Goal: Information Seeking & Learning: Learn about a topic

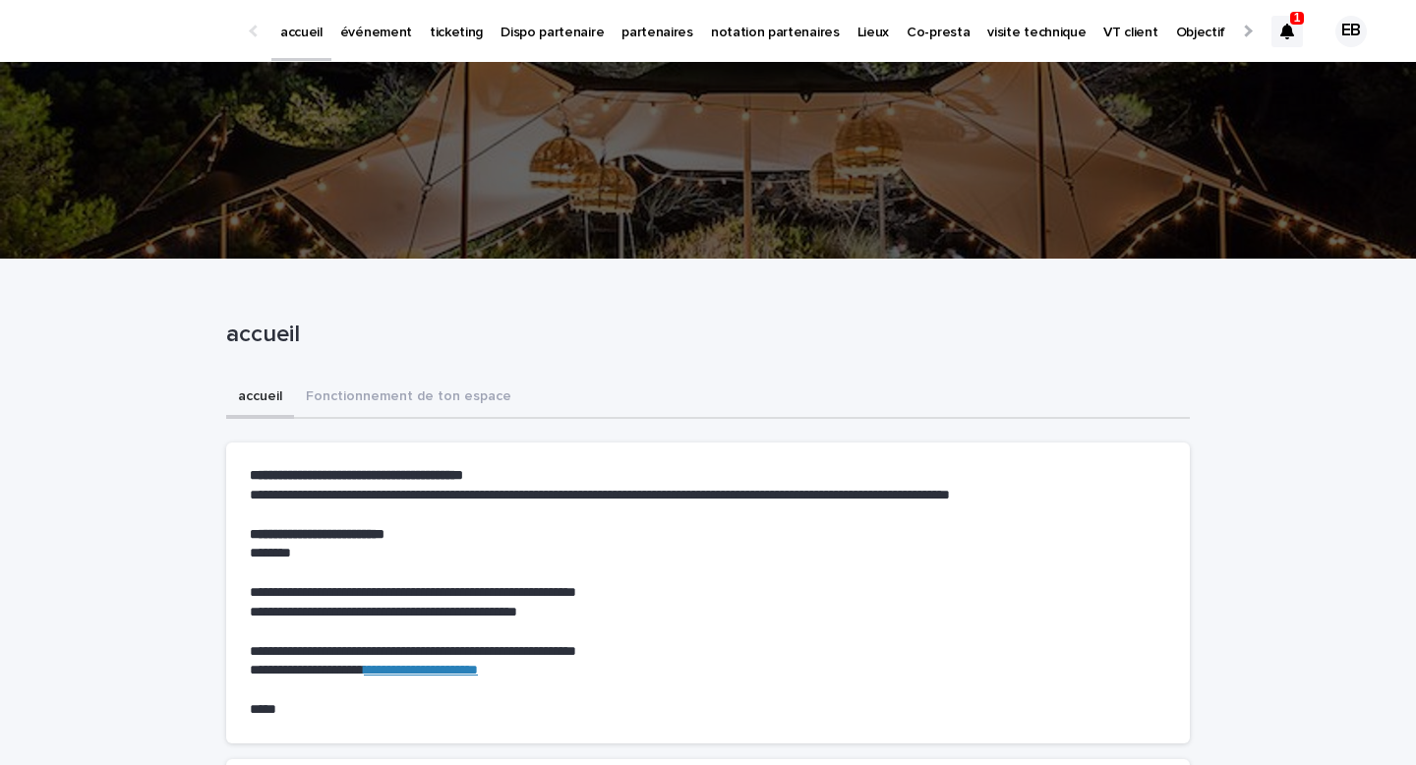
click at [1295, 23] on p "1" at bounding box center [1297, 18] width 7 height 14
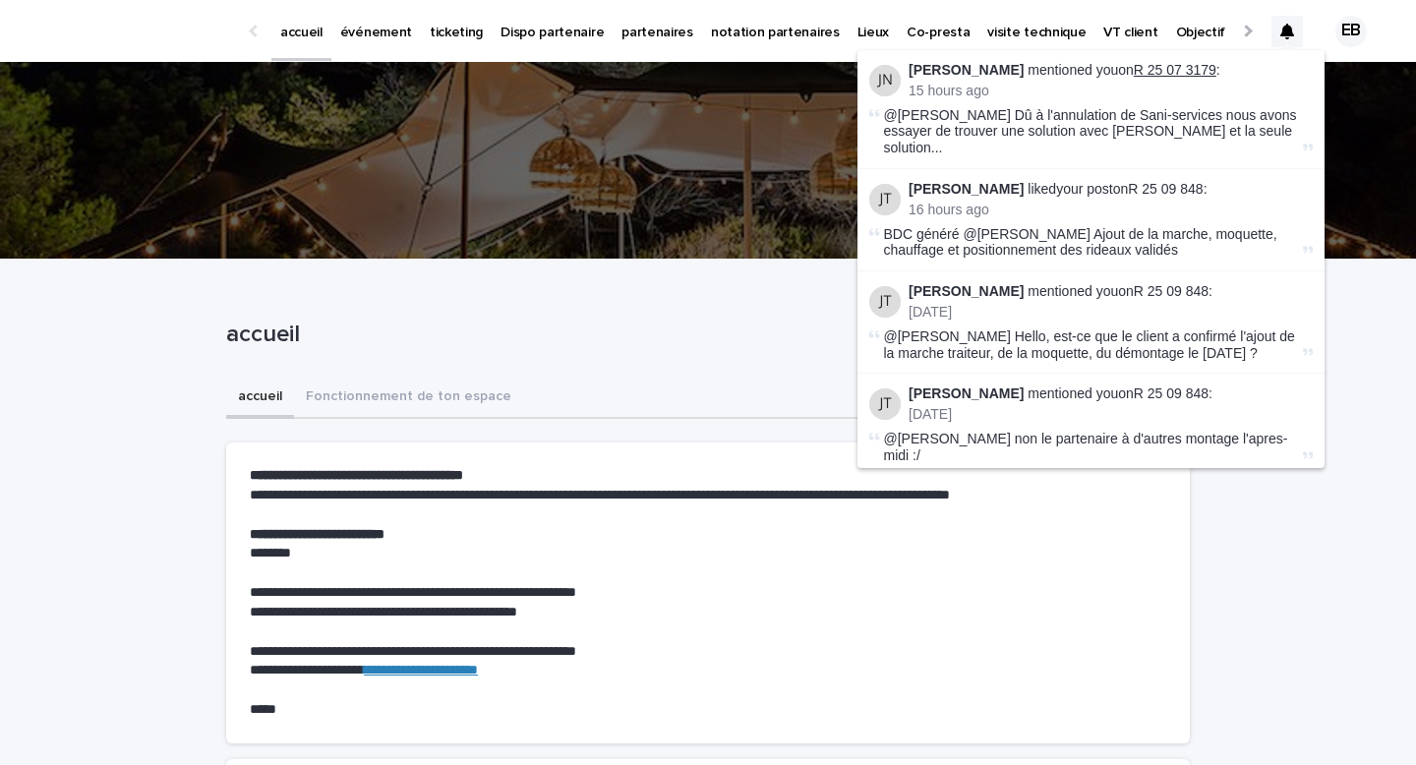
click at [1170, 67] on link "R 25 07 3179" at bounding box center [1175, 70] width 83 height 16
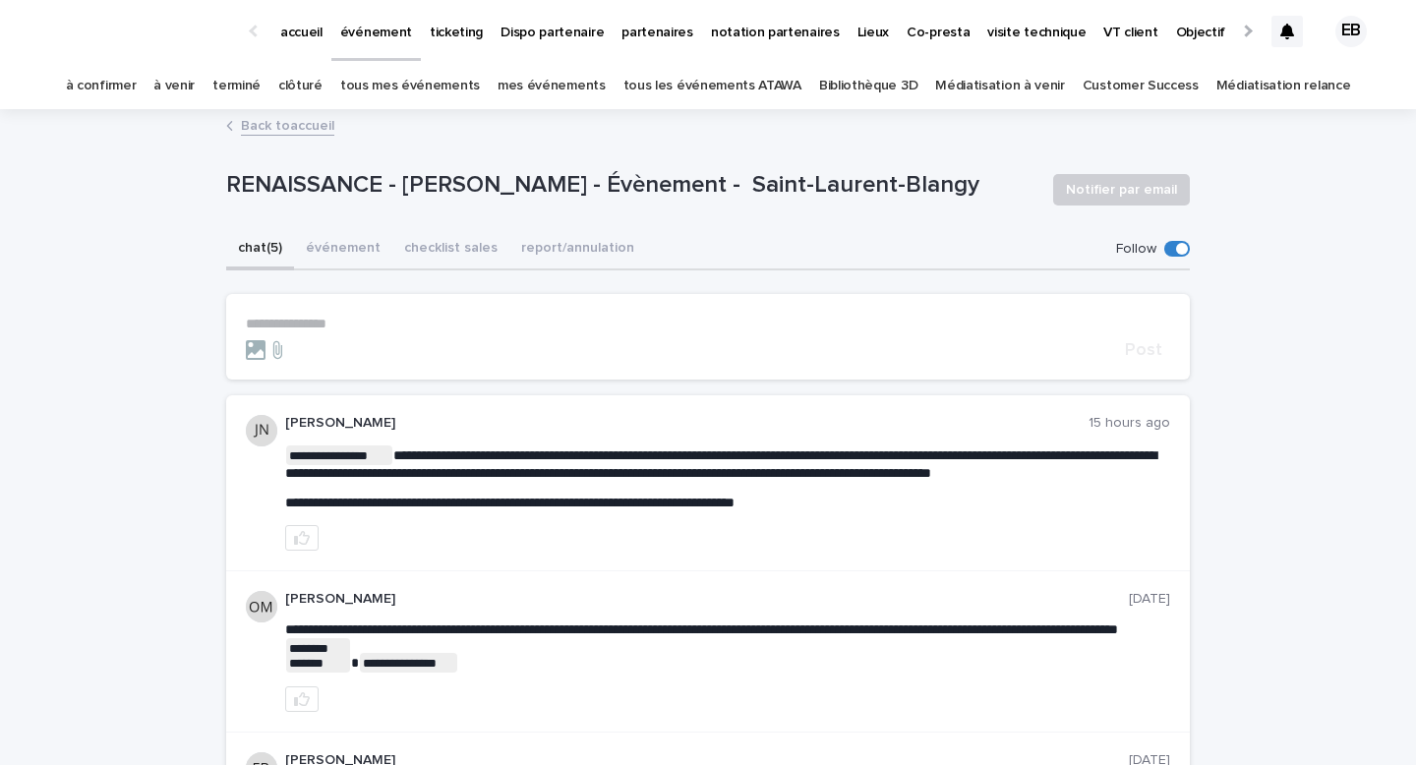
click at [450, 323] on p "**********" at bounding box center [708, 324] width 924 height 17
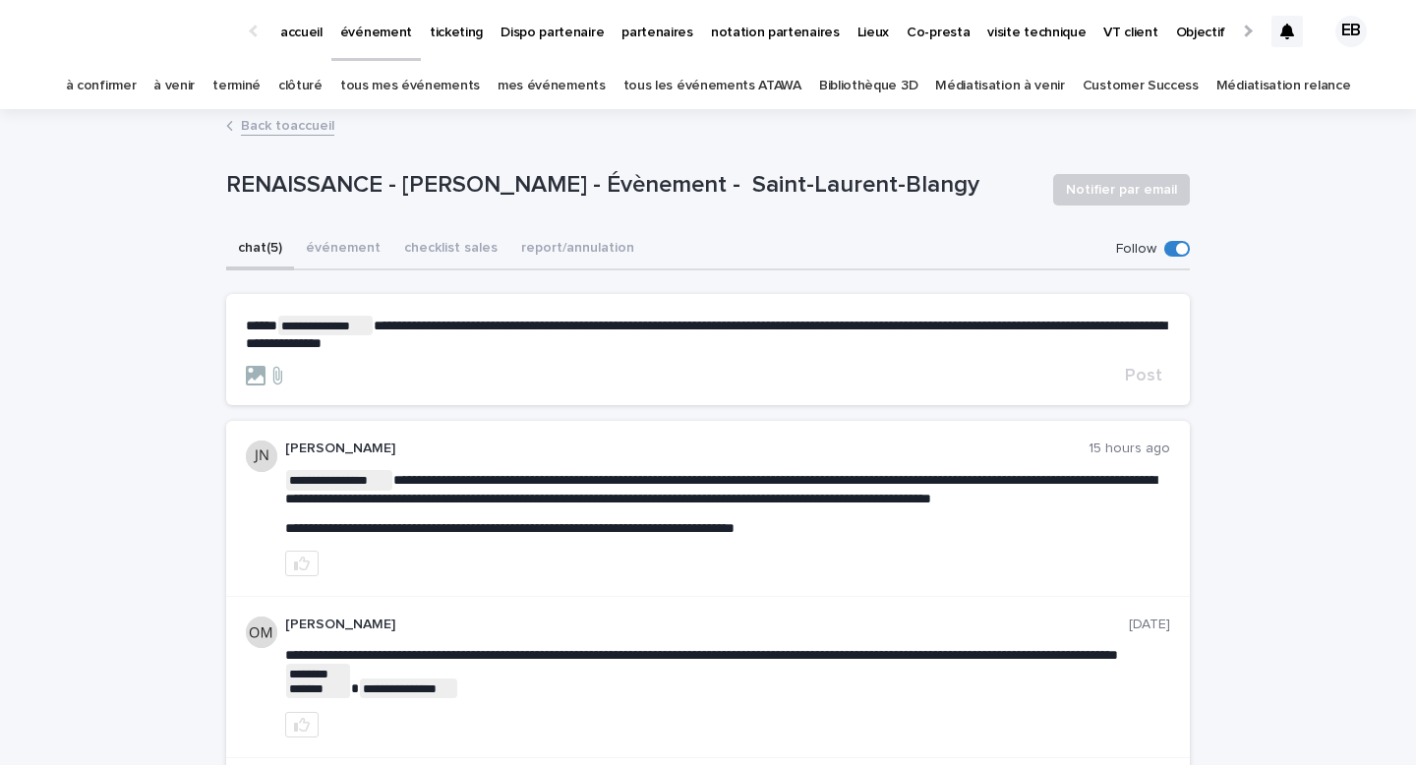
click at [1145, 386] on section "**********" at bounding box center [708, 349] width 964 height 111
click at [1142, 378] on span "Post" at bounding box center [1143, 376] width 37 height 18
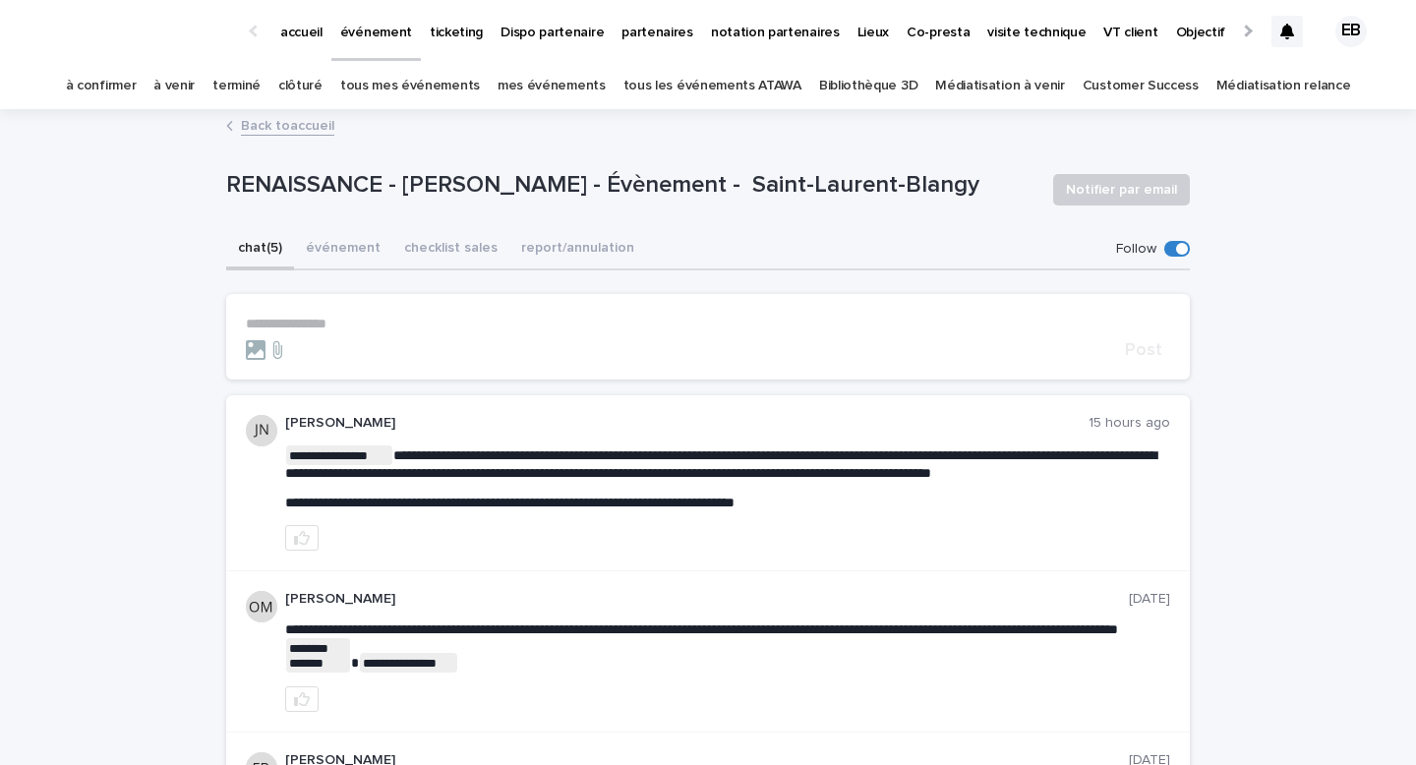
click at [315, 34] on p "accueil" at bounding box center [301, 20] width 42 height 41
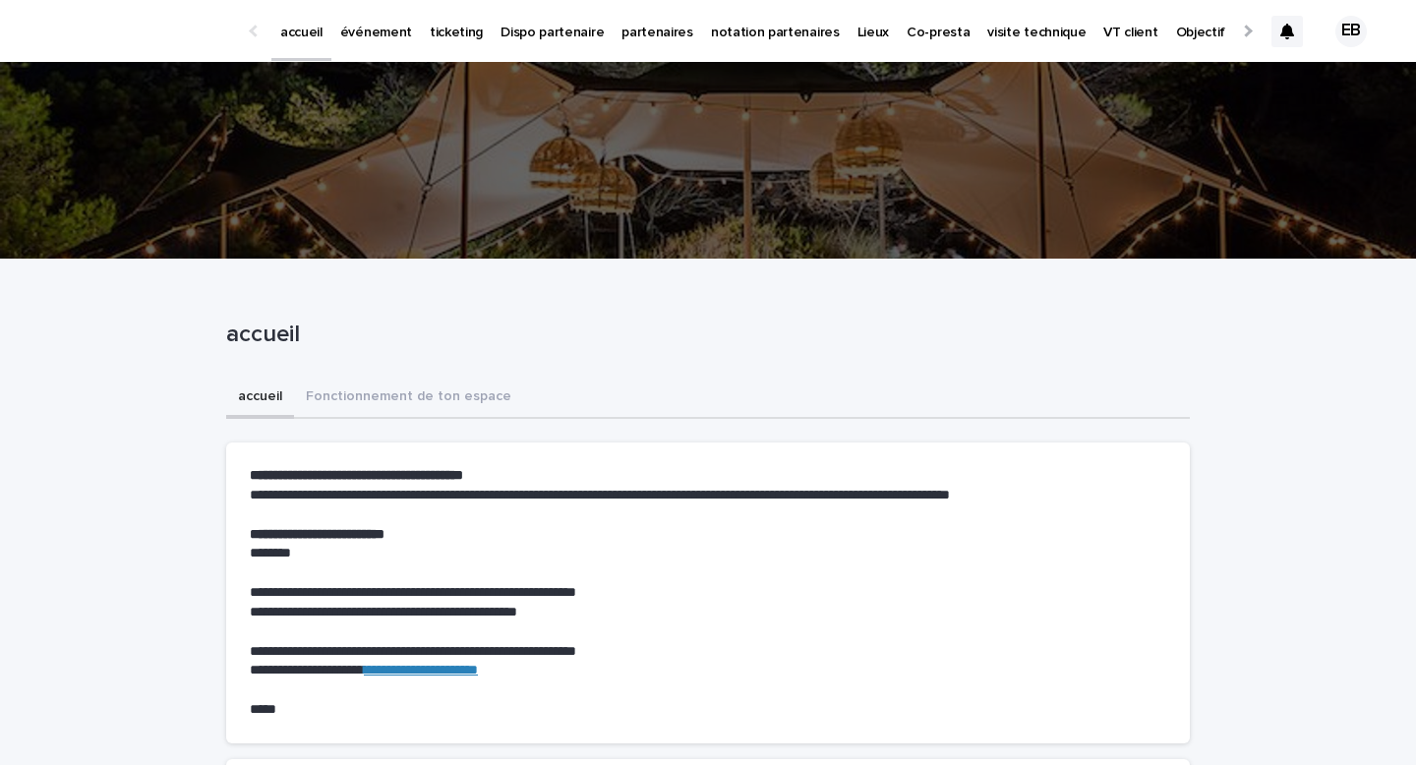
click at [391, 39] on p "événement" at bounding box center [376, 20] width 72 height 41
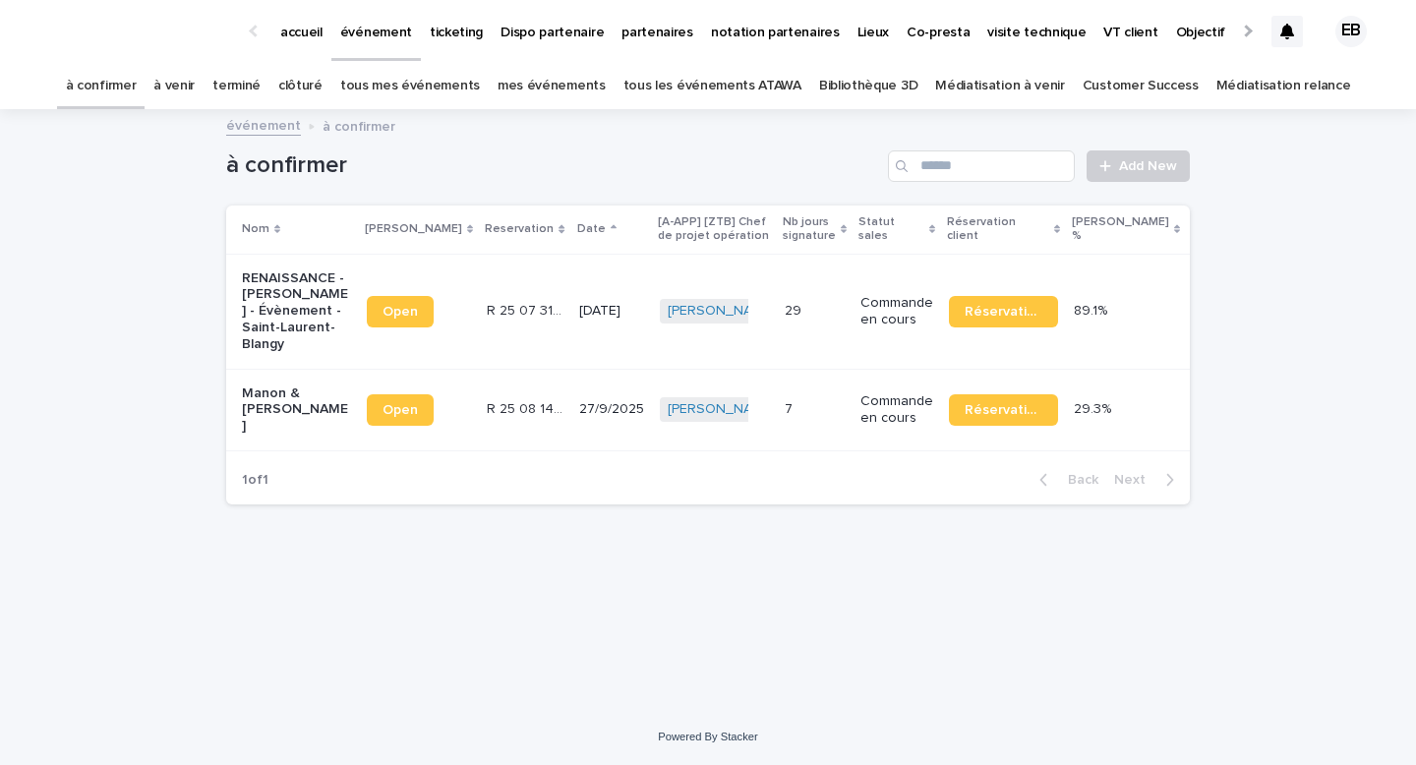
click at [195, 85] on link "à venir" at bounding box center [173, 86] width 41 height 46
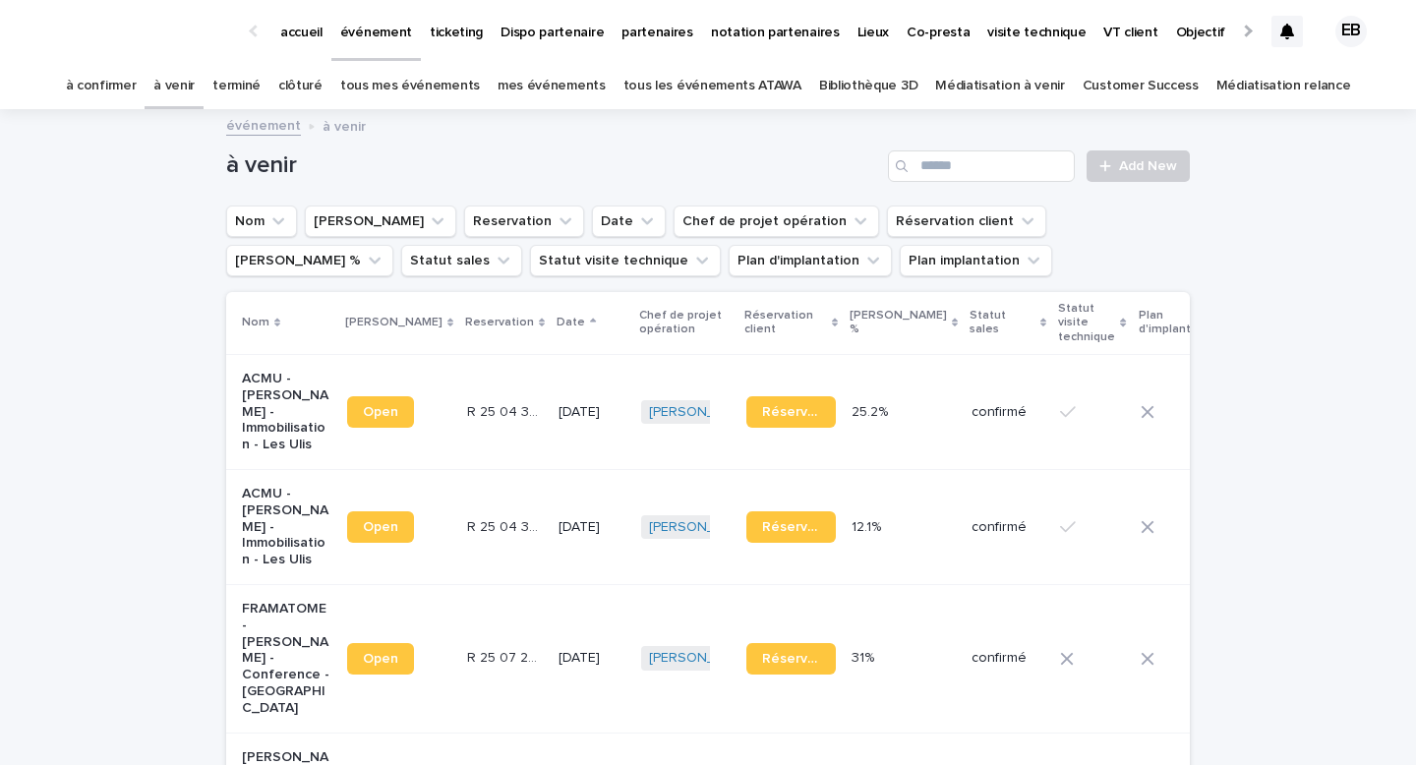
click at [137, 68] on link "à confirmer" at bounding box center [101, 86] width 71 height 46
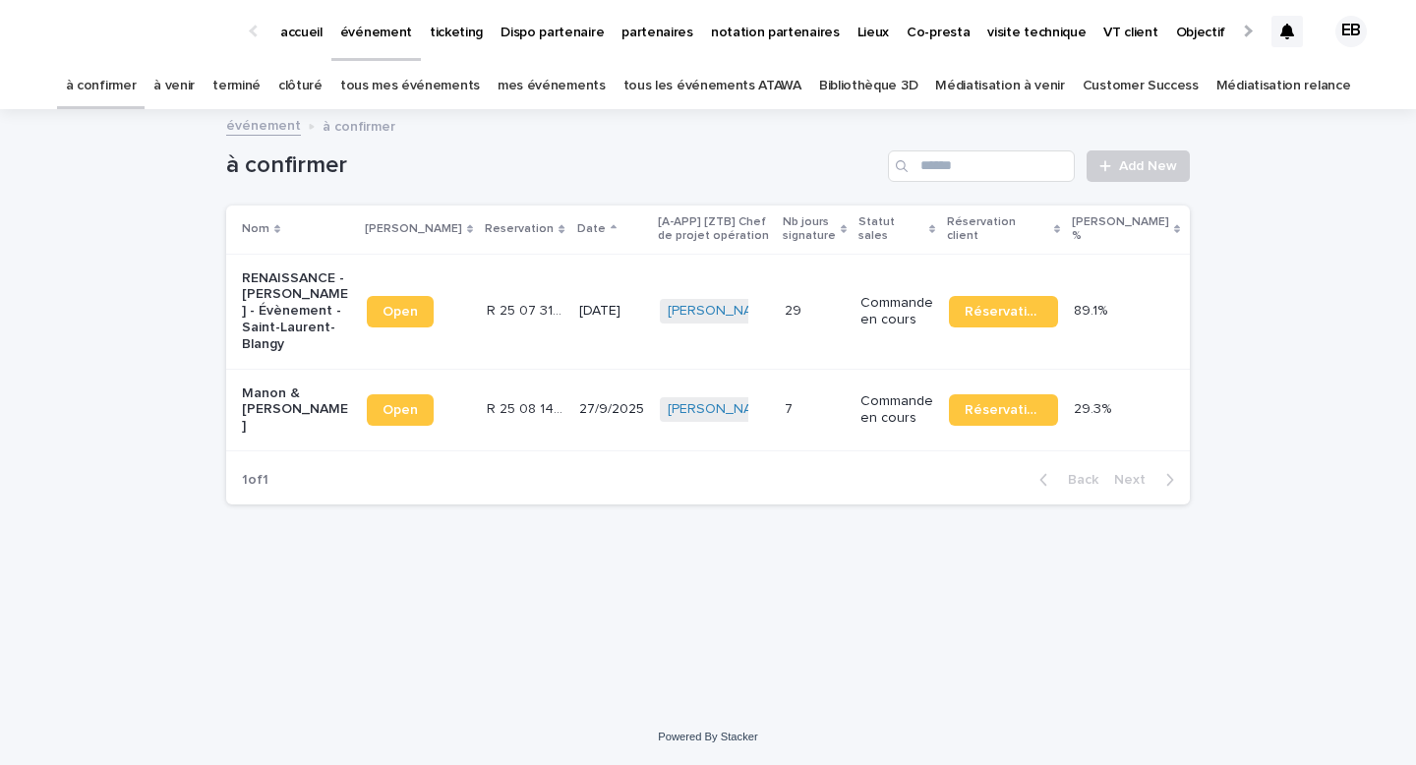
click at [579, 310] on p "[DATE]" at bounding box center [611, 311] width 65 height 17
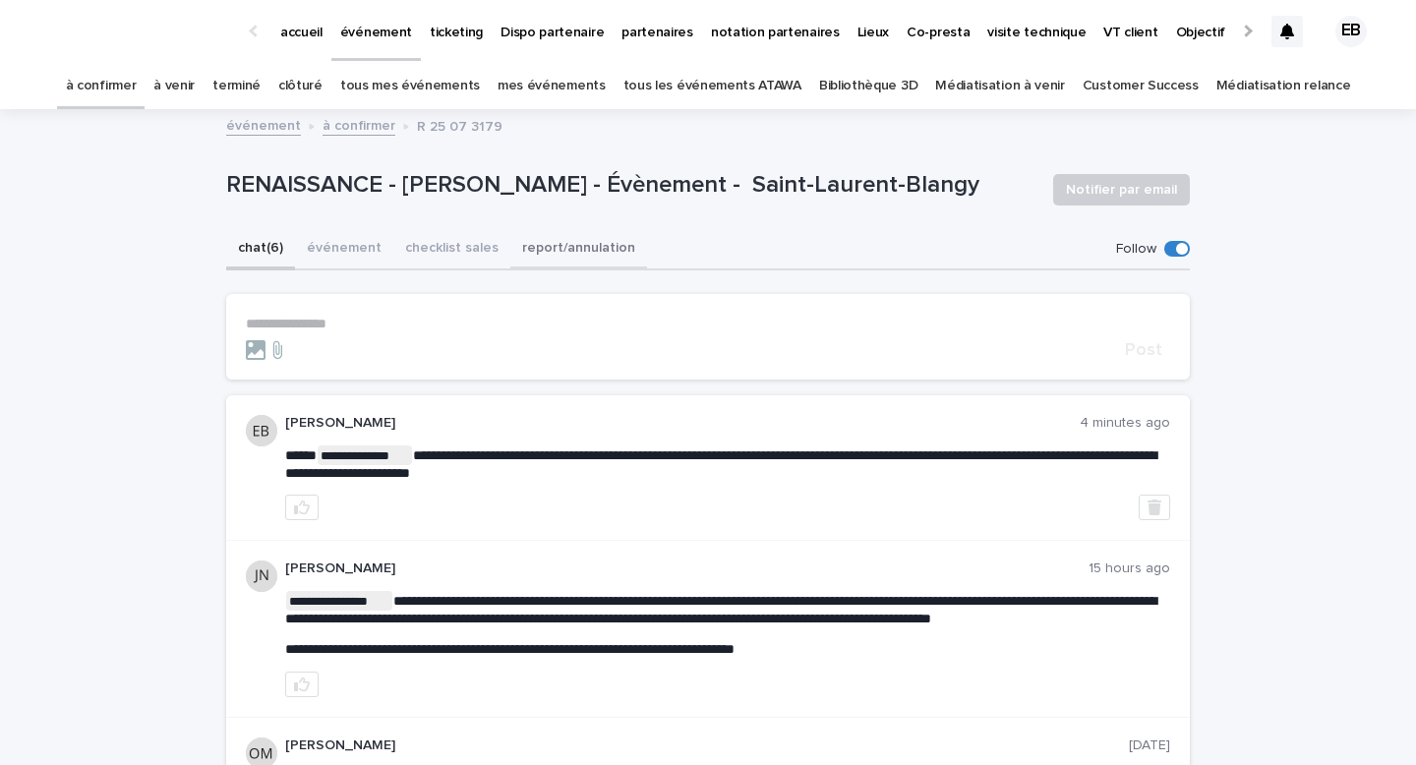
click at [369, 259] on button "événement" at bounding box center [344, 249] width 98 height 41
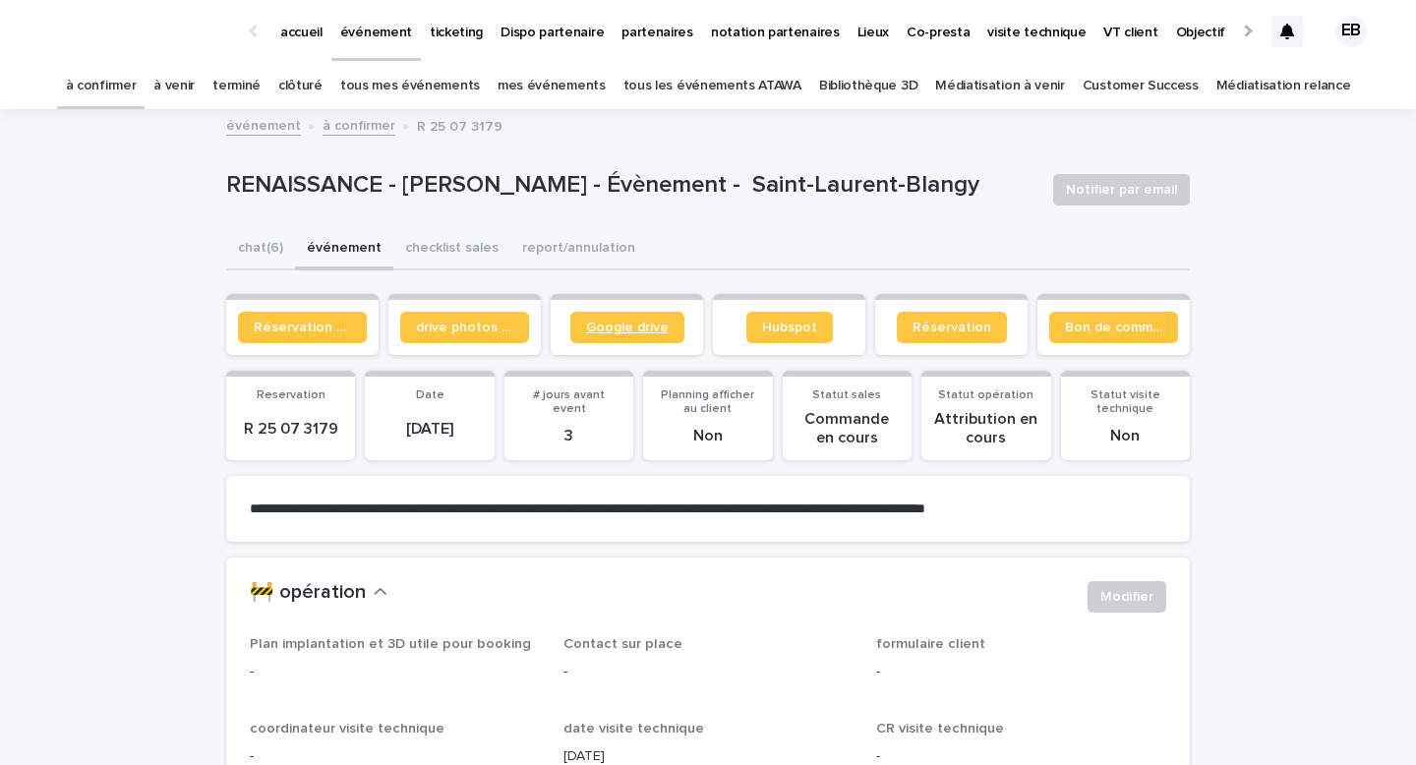
click at [658, 317] on link "Google drive" at bounding box center [627, 327] width 114 height 31
click at [267, 242] on button "chat (6)" at bounding box center [260, 249] width 69 height 41
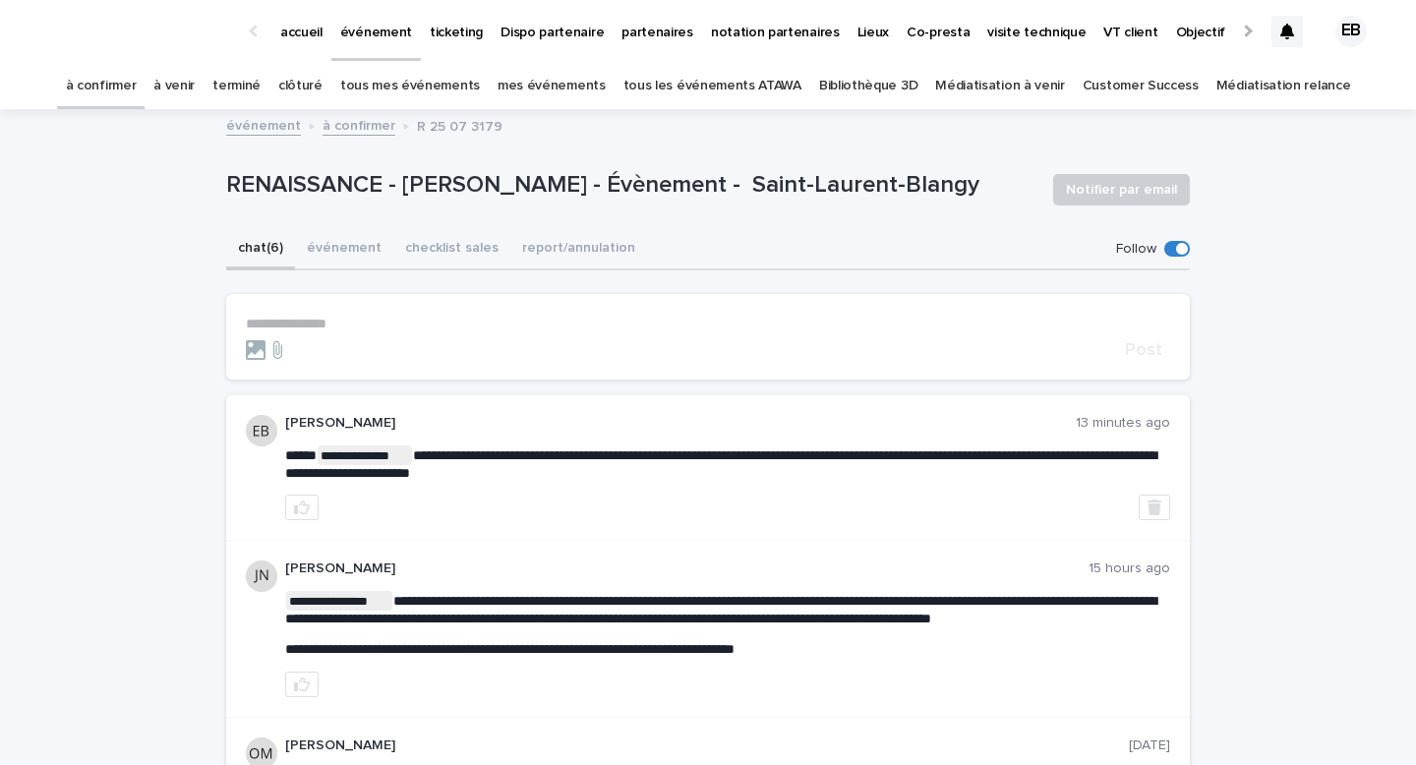
click at [301, 40] on p "accueil" at bounding box center [301, 20] width 42 height 41
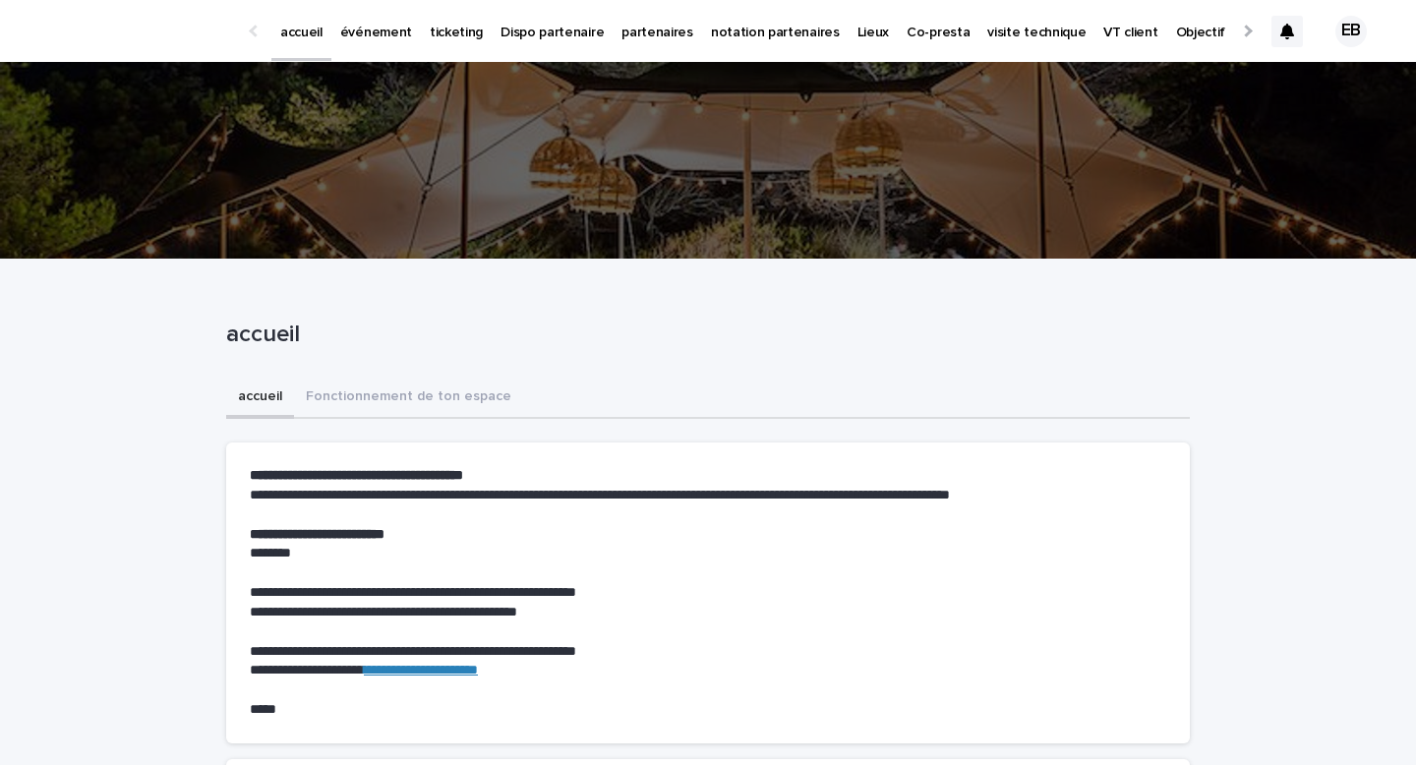
click at [370, 55] on link "événement" at bounding box center [375, 30] width 89 height 61
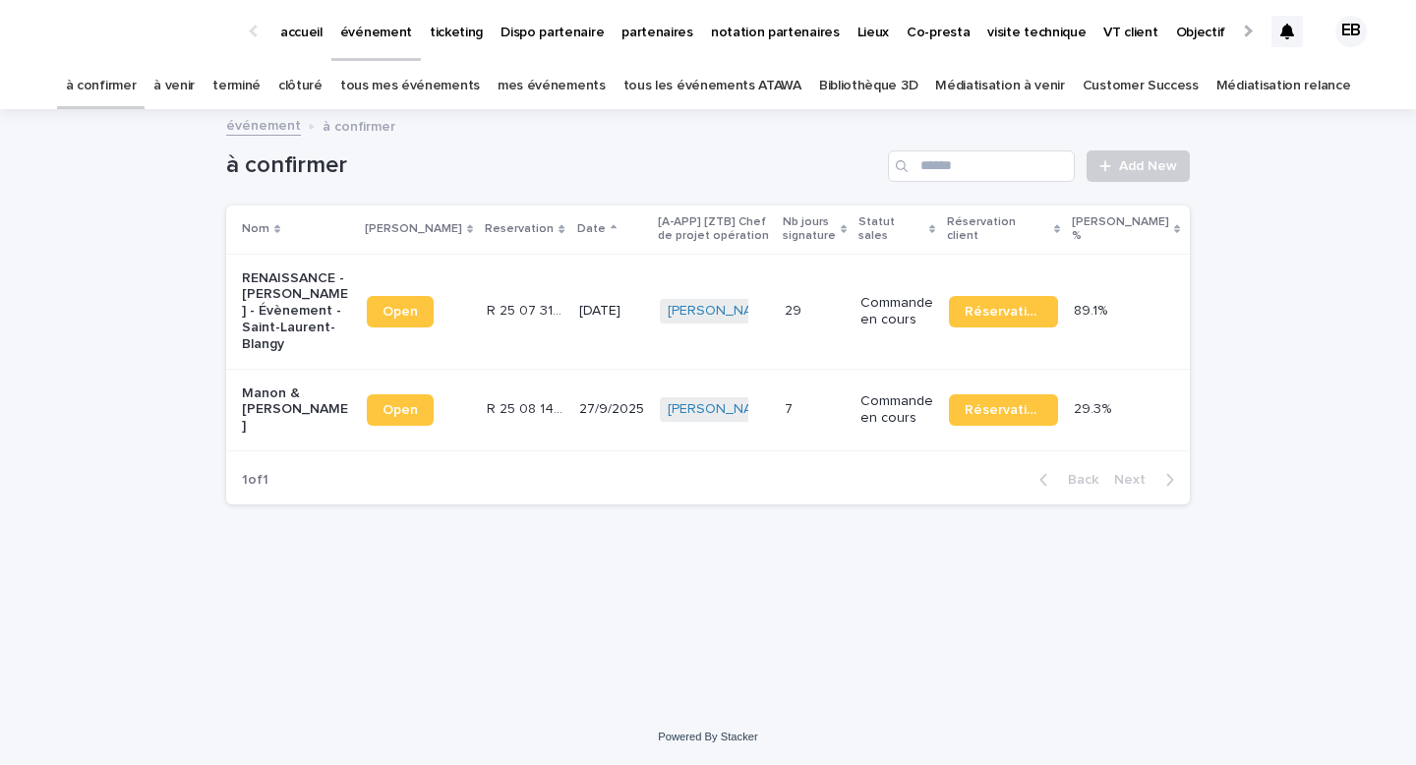
click at [747, 75] on link "tous les événements ATAWA" at bounding box center [712, 86] width 178 height 46
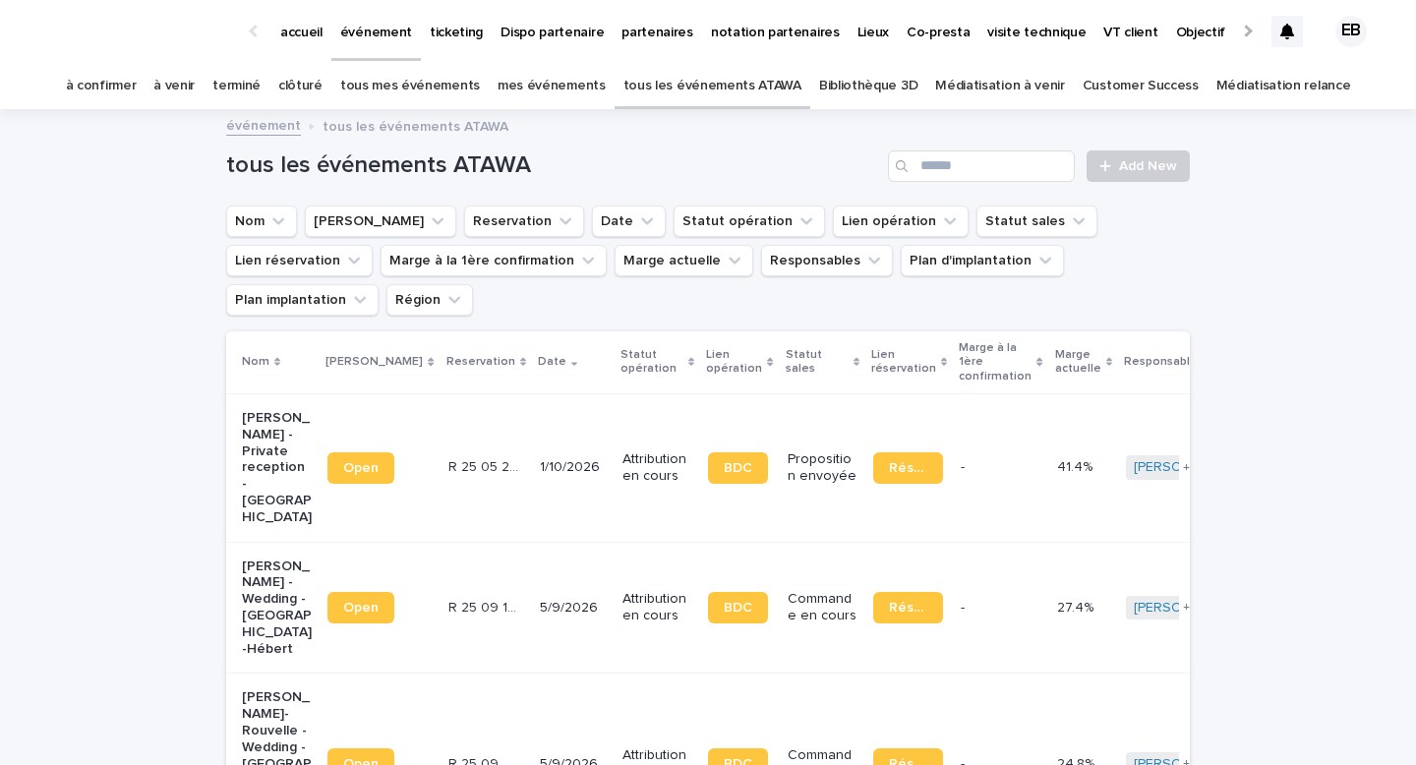
click at [946, 149] on div "tous les événements ATAWA Add New" at bounding box center [708, 158] width 964 height 94
click at [948, 174] on input "Search" at bounding box center [981, 165] width 187 height 31
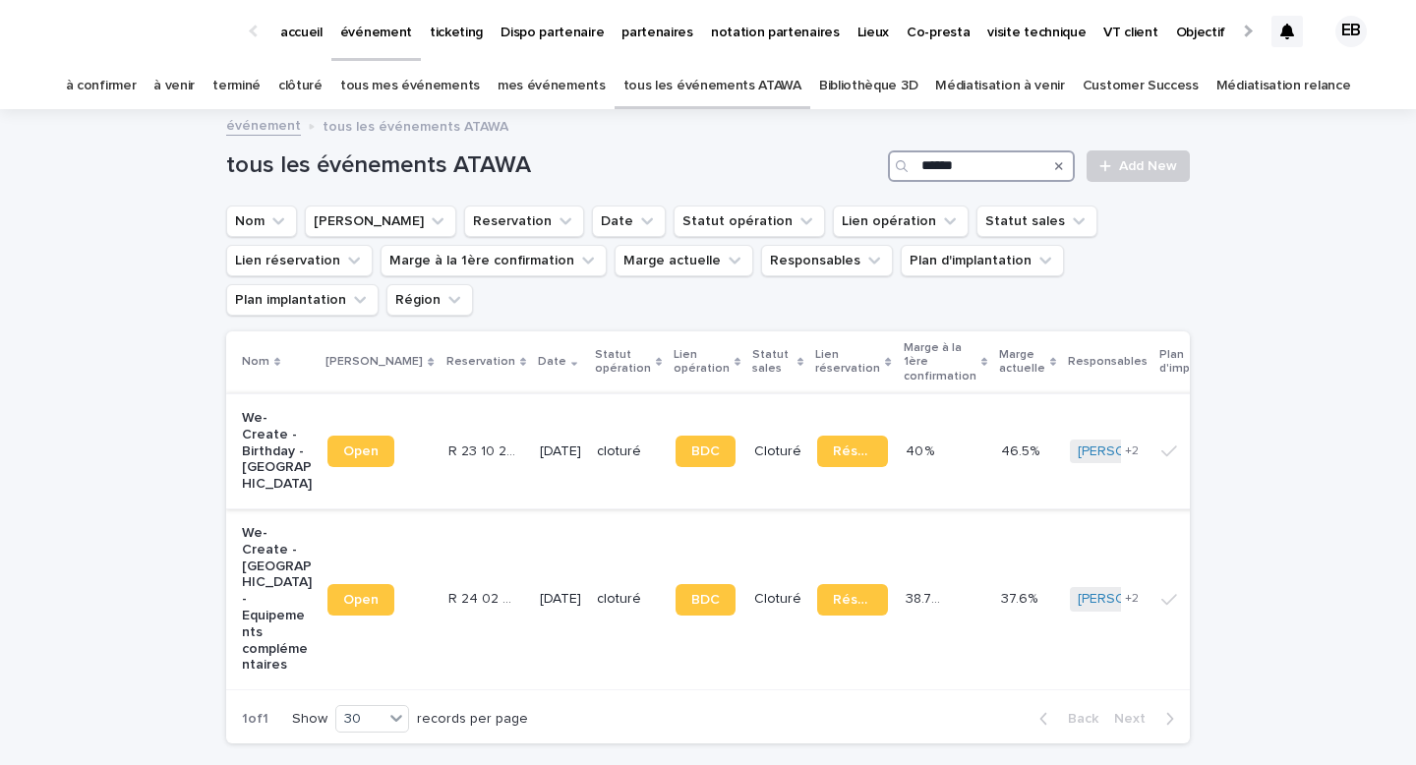
type input "******"
click at [307, 410] on p "We-Create - Birthday - [GEOGRAPHIC_DATA]" at bounding box center [277, 451] width 70 height 83
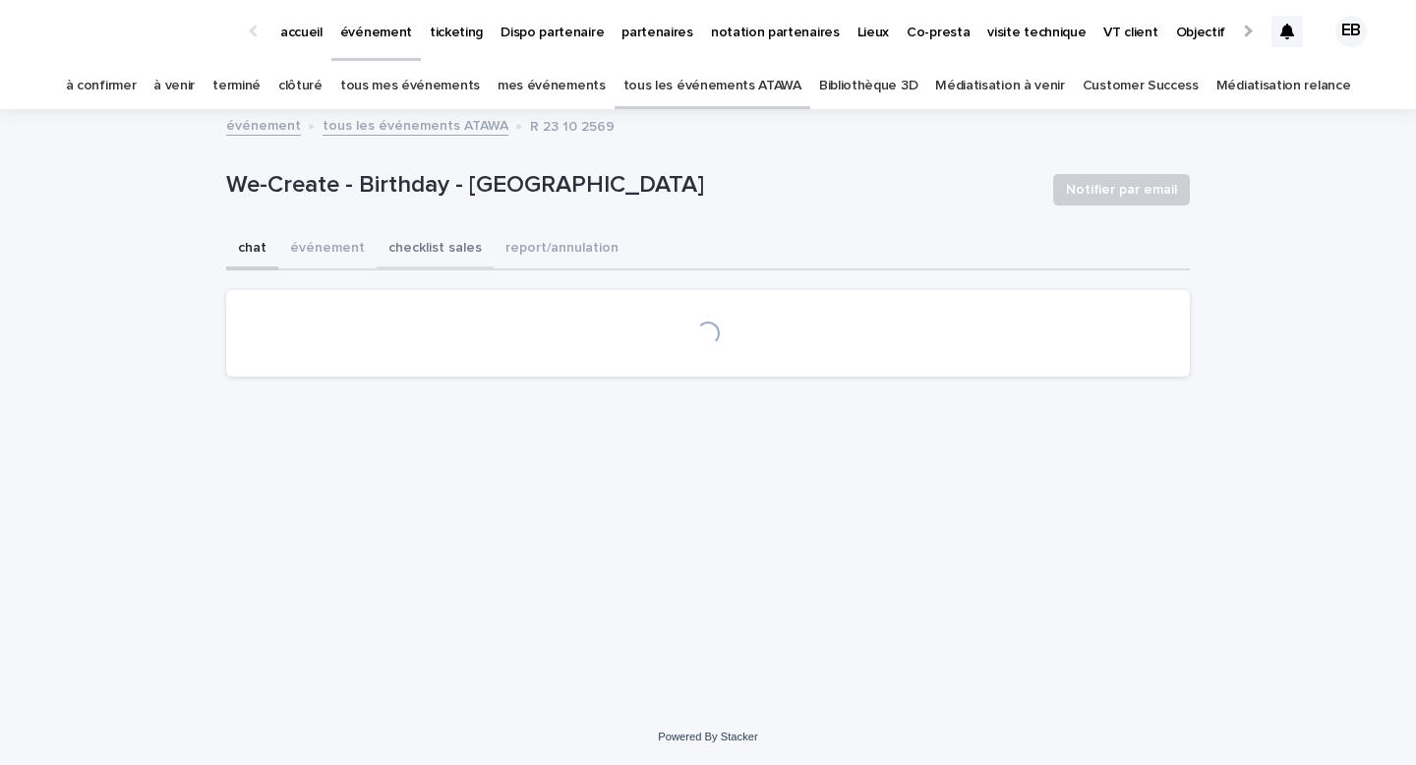
click at [340, 260] on button "événement" at bounding box center [327, 249] width 98 height 41
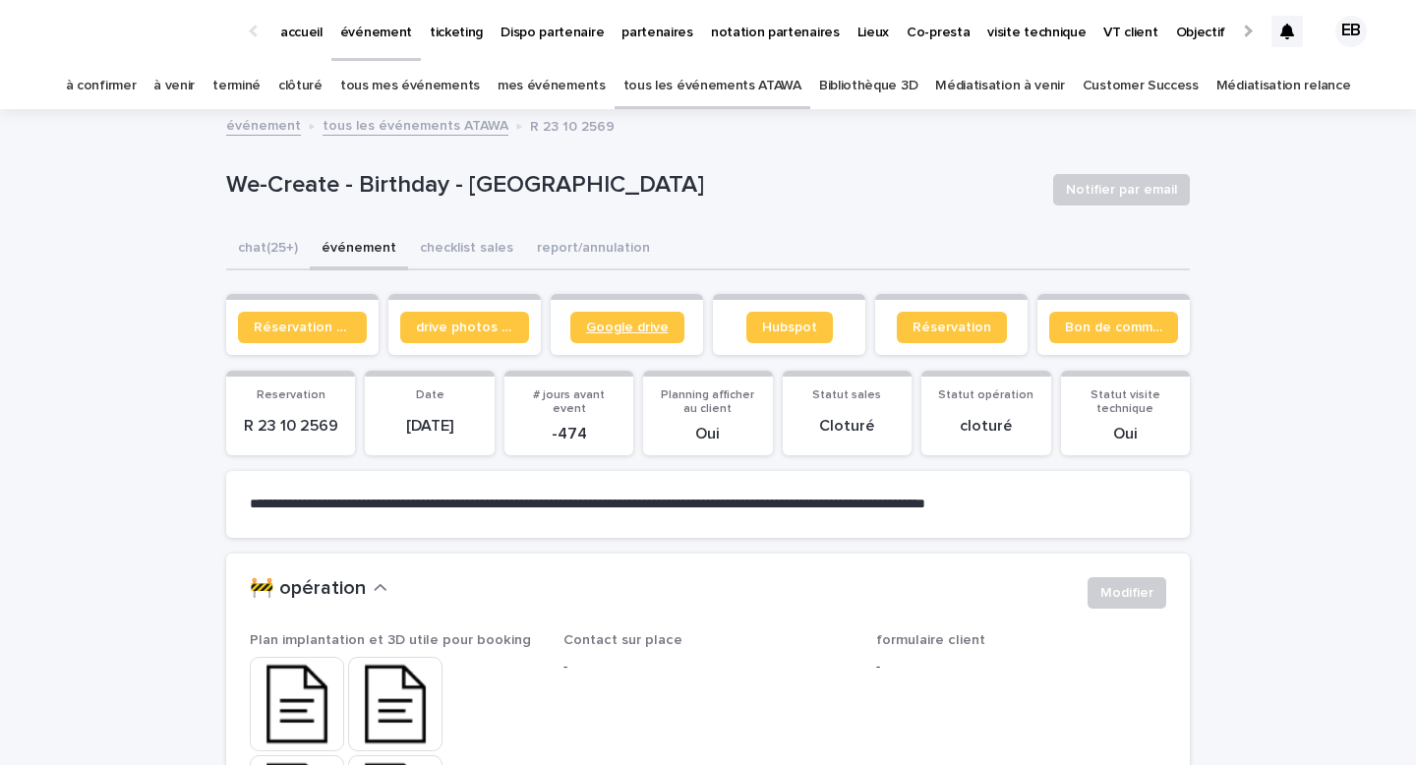
click at [620, 327] on span "Google drive" at bounding box center [627, 328] width 83 height 14
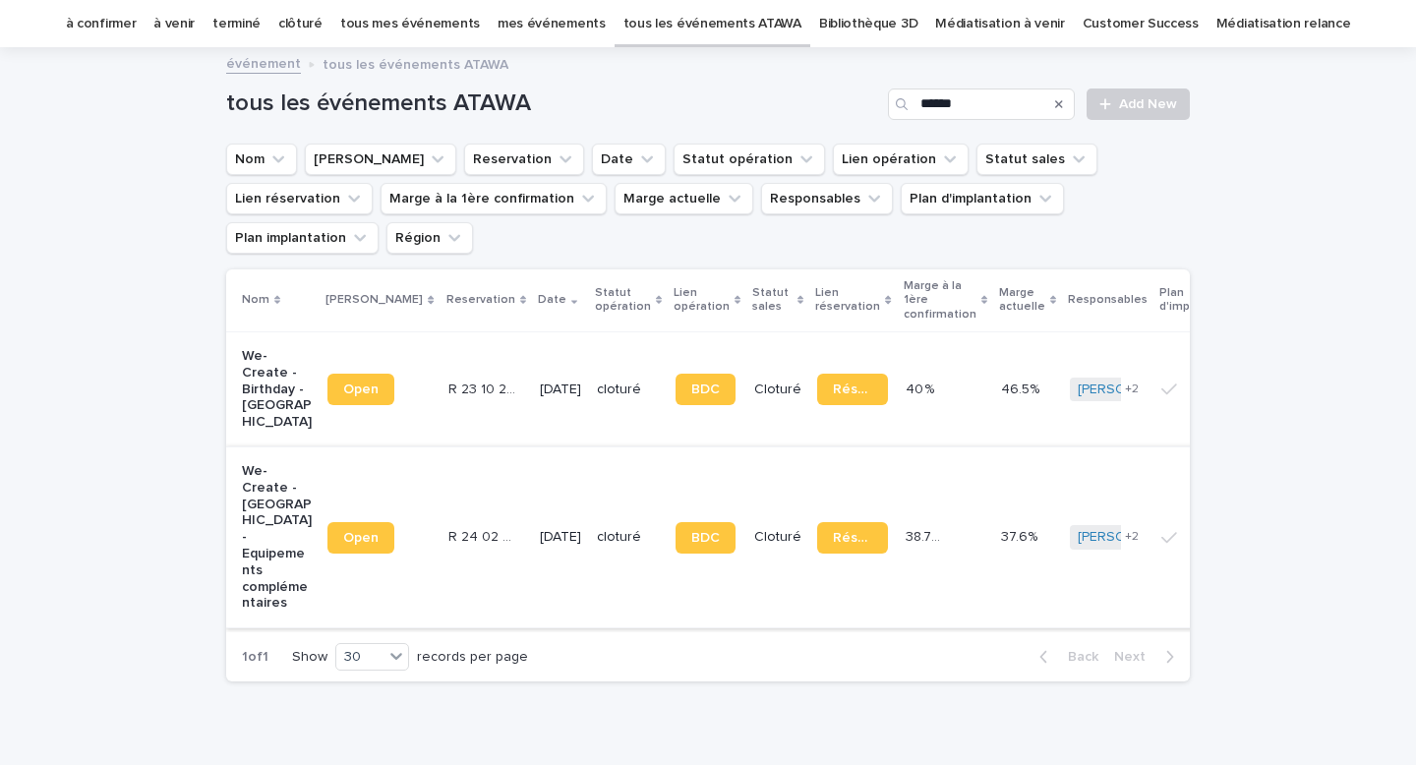
scroll to position [63, 0]
click at [556, 479] on td "[DATE]" at bounding box center [560, 535] width 57 height 181
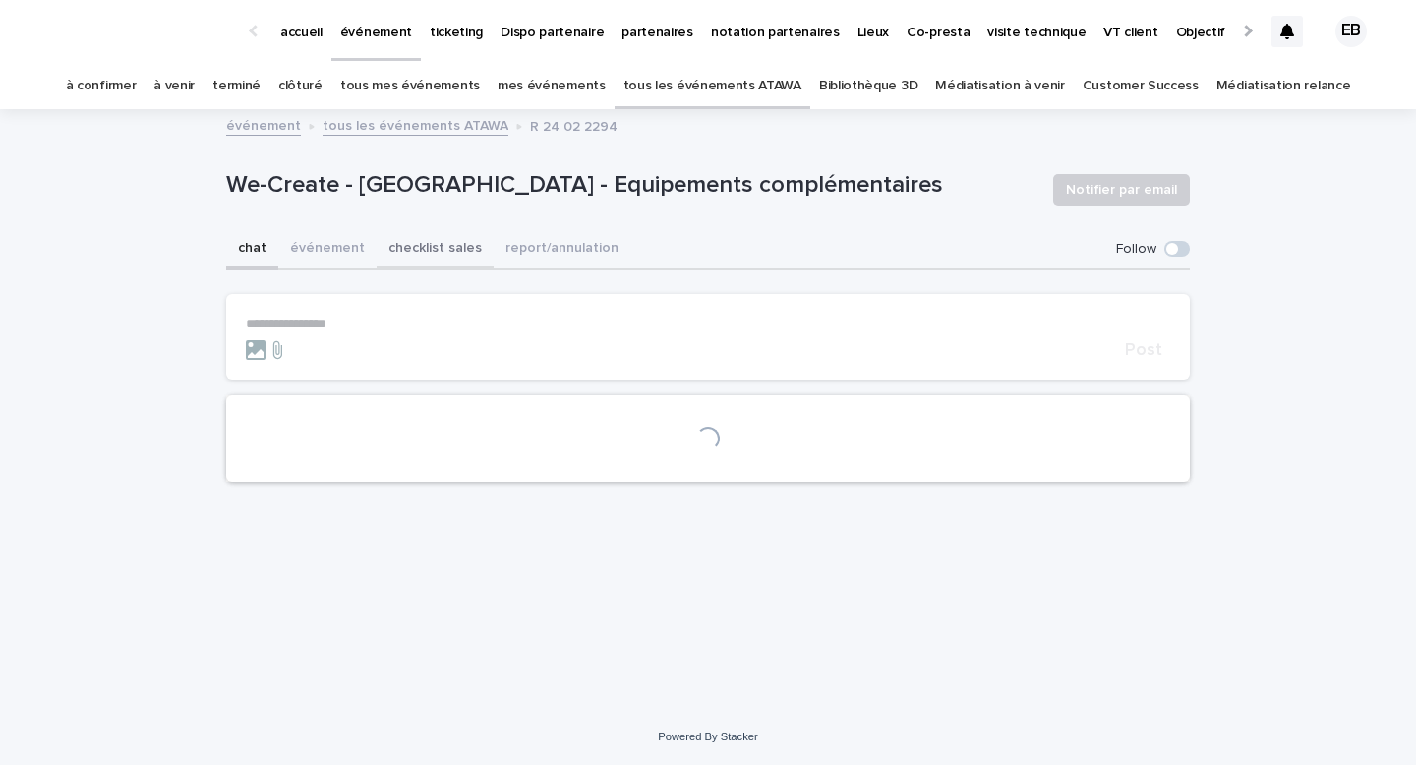
click at [329, 245] on button "événement" at bounding box center [327, 249] width 98 height 41
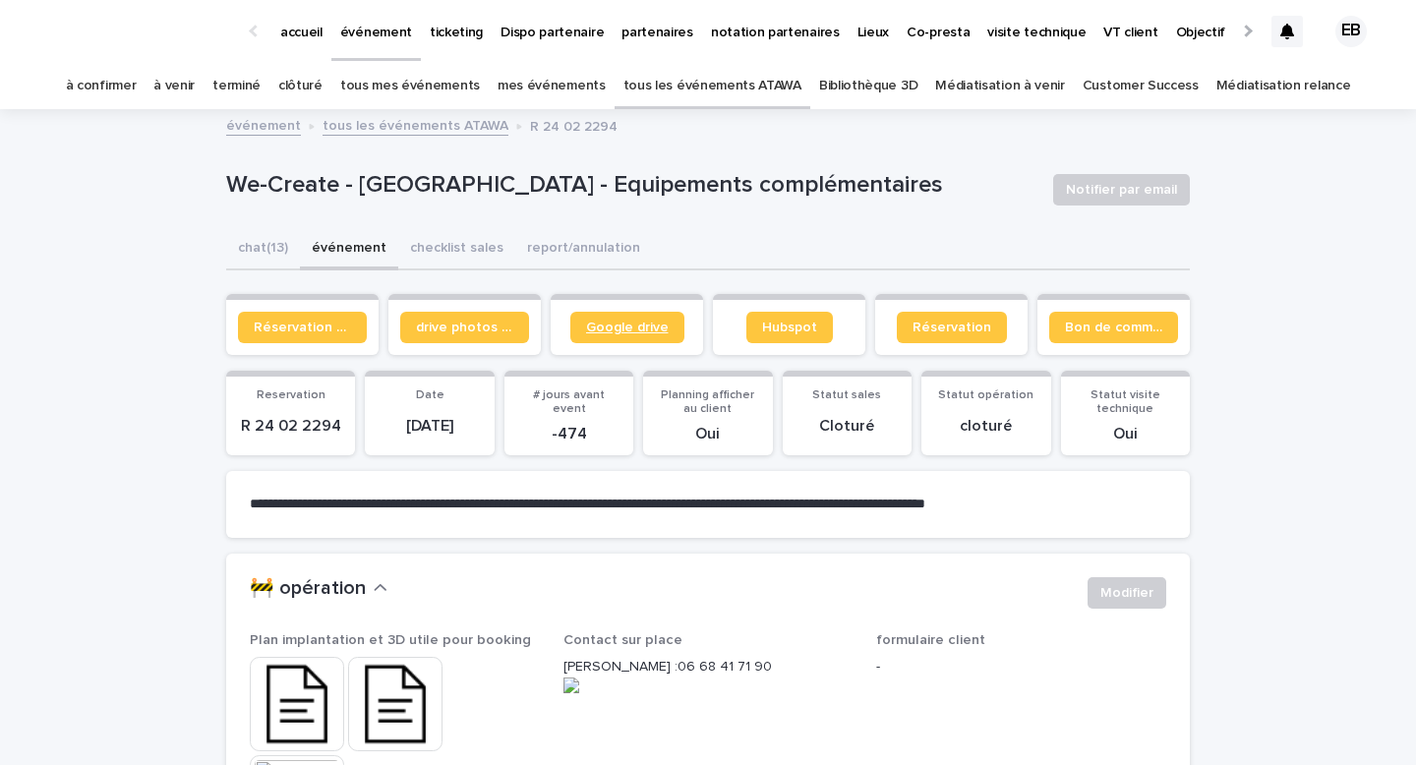
click at [654, 327] on span "Google drive" at bounding box center [627, 328] width 83 height 14
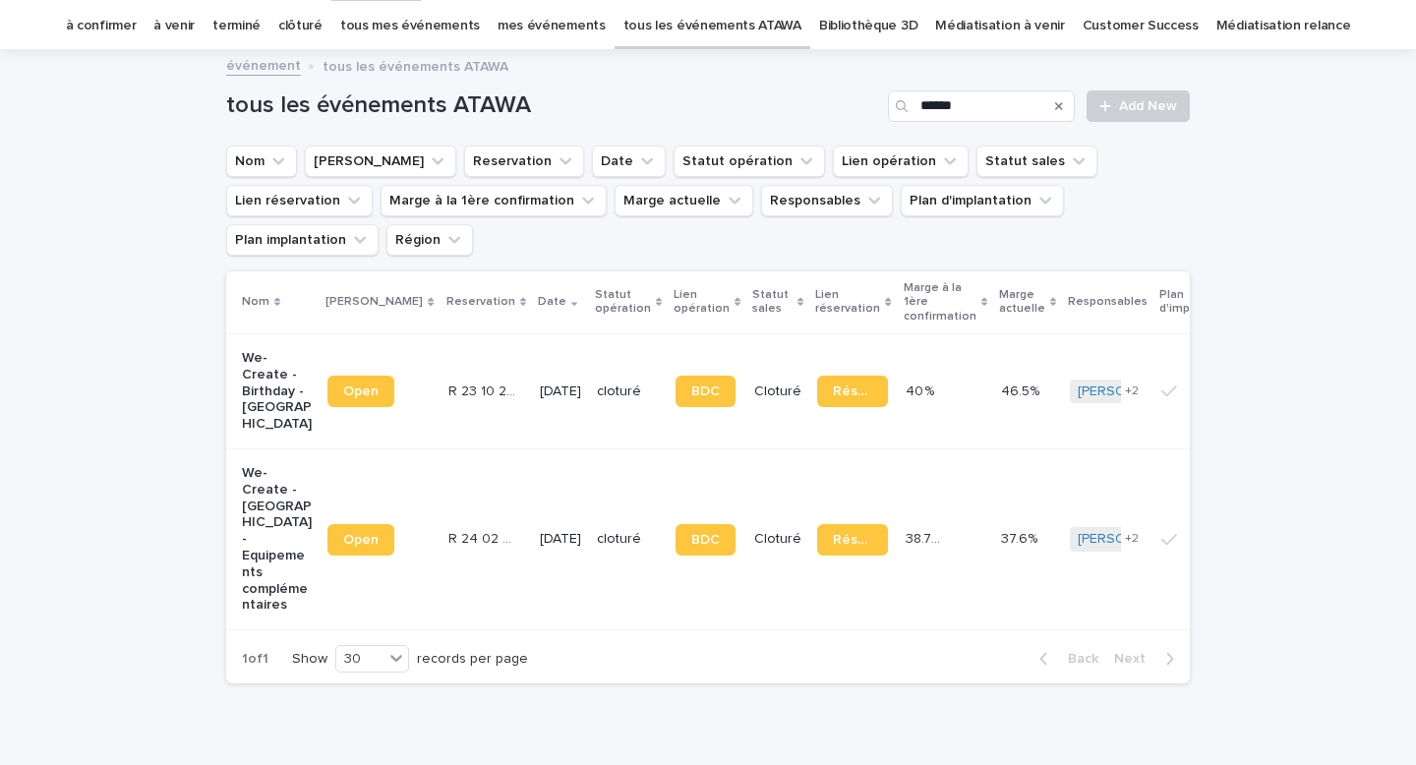
scroll to position [63, 0]
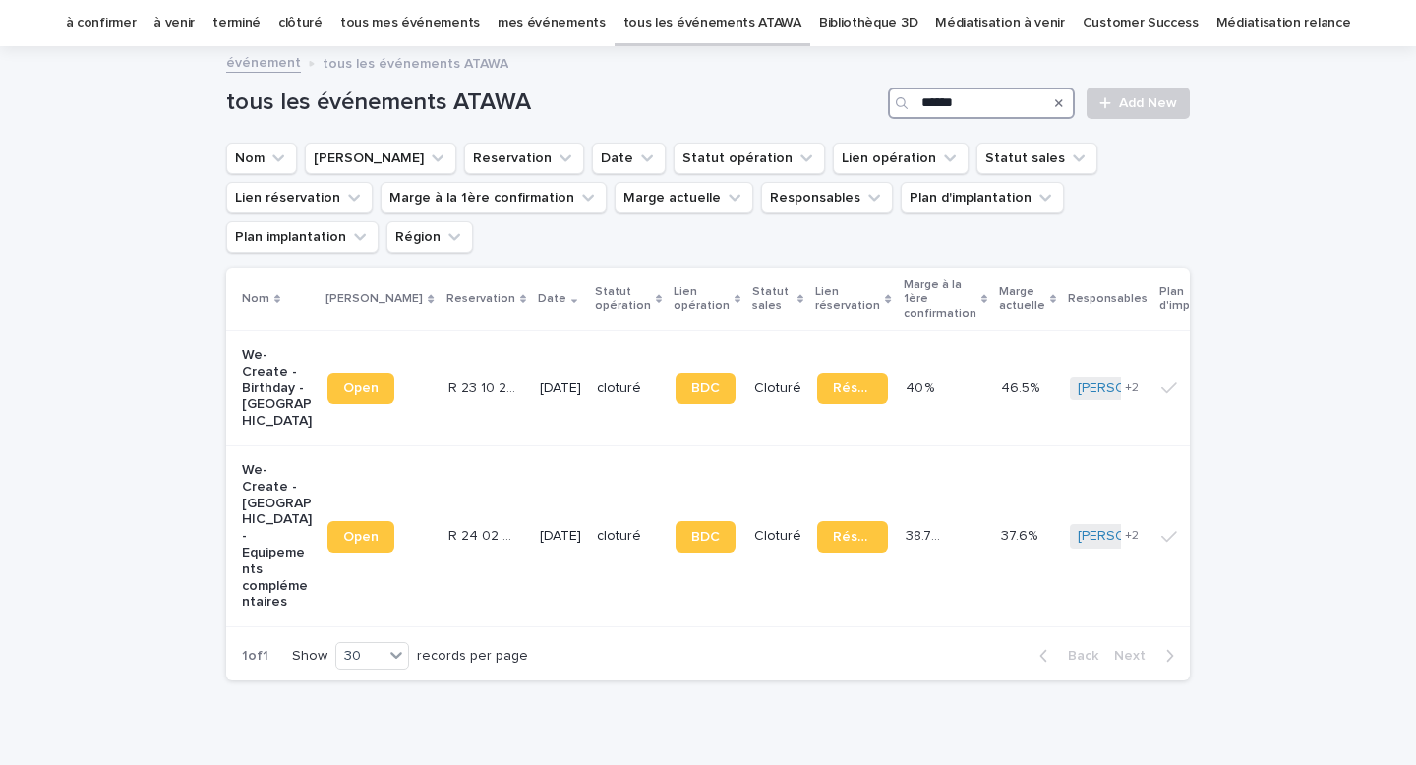
drag, startPoint x: 955, startPoint y: 108, endPoint x: 918, endPoint y: 100, distance: 38.2
click at [920, 100] on input "******" at bounding box center [981, 103] width 187 height 31
type input "*"
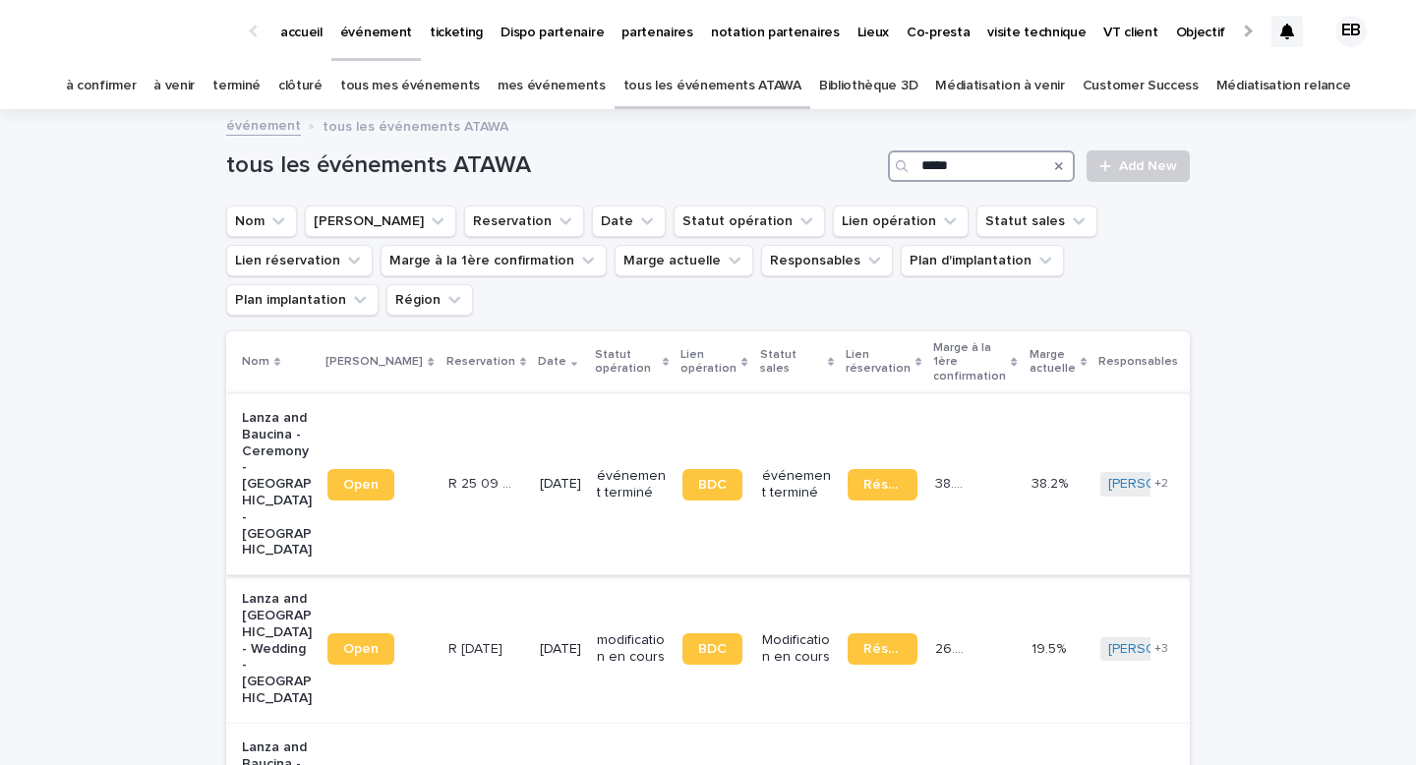
type input "*****"
click at [441, 393] on td "R 25 09 953 R 25 09 953" at bounding box center [486, 483] width 91 height 181
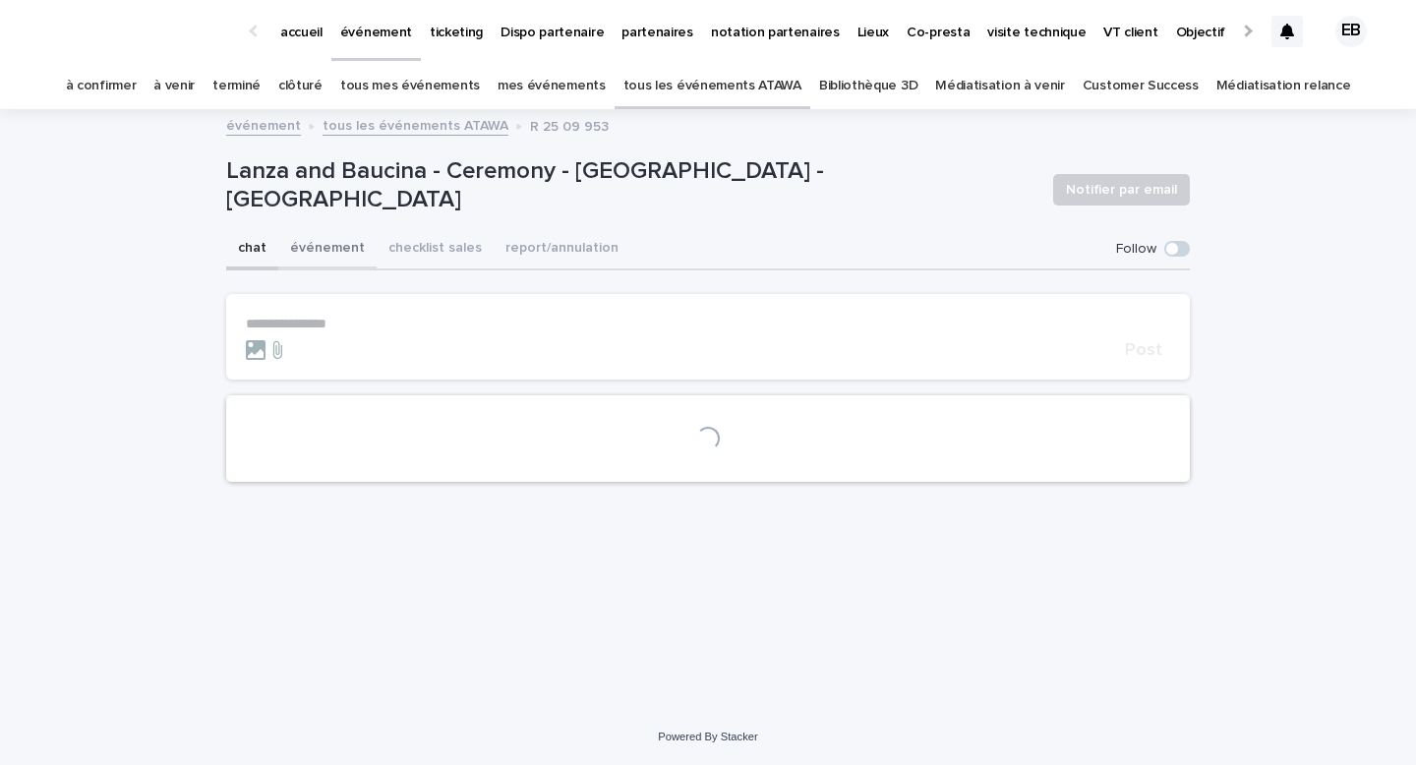
click at [326, 265] on button "événement" at bounding box center [327, 249] width 98 height 41
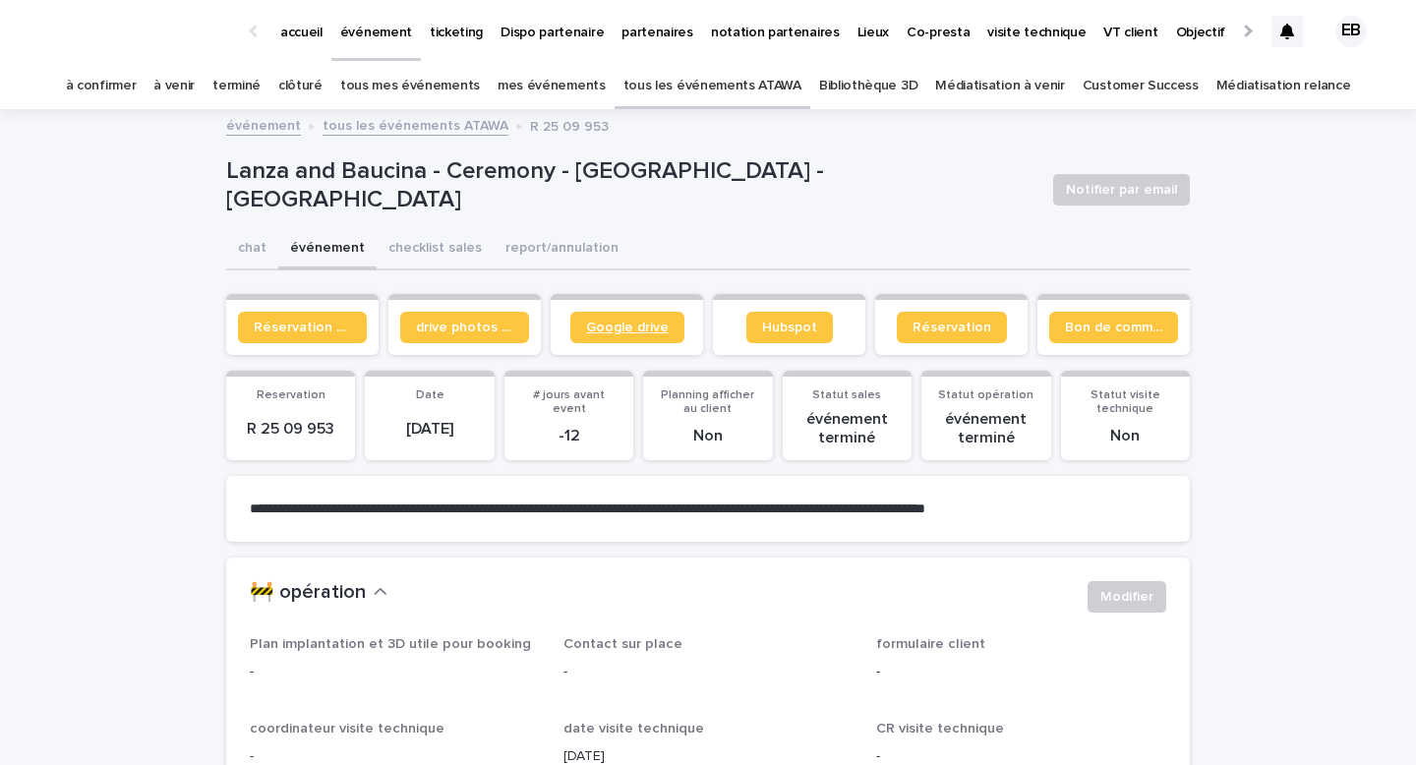
click at [641, 334] on link "Google drive" at bounding box center [627, 327] width 114 height 31
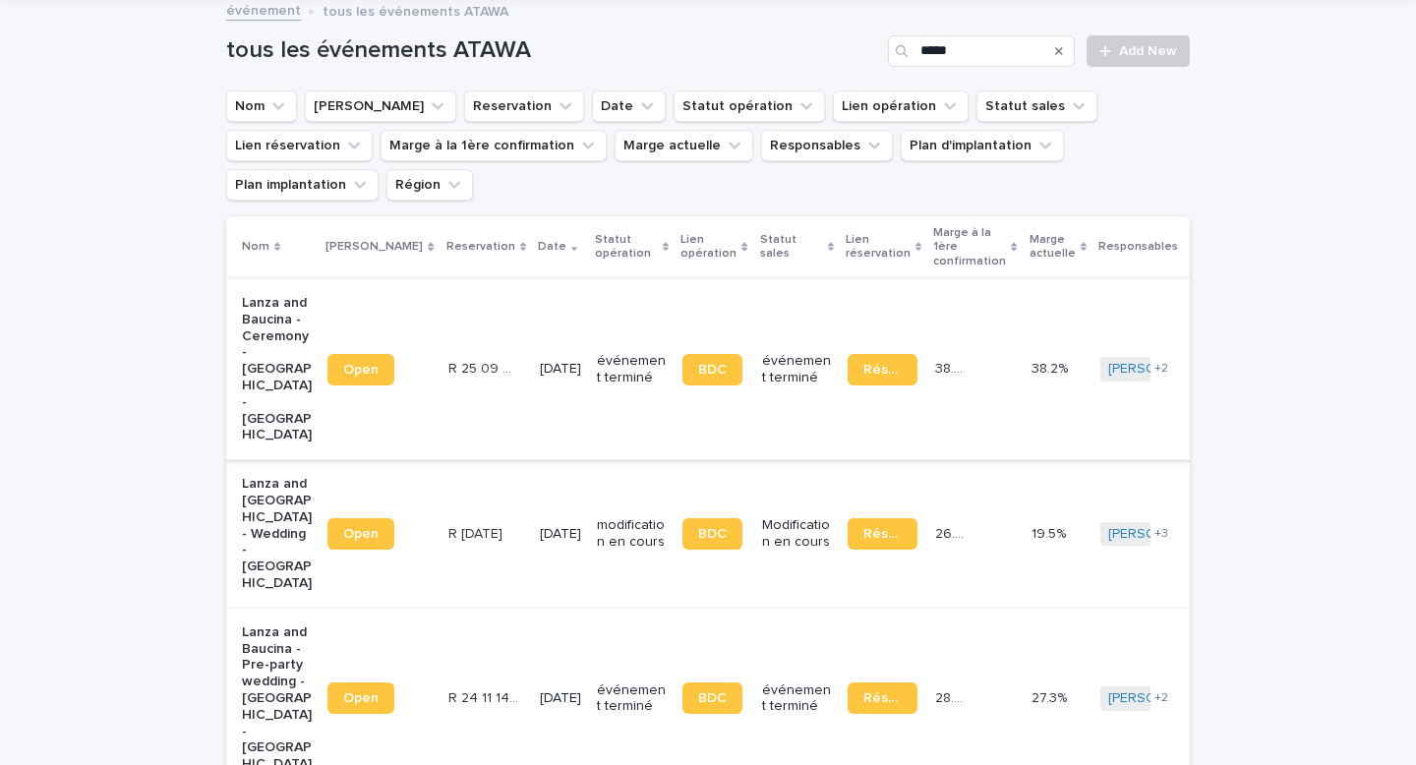
scroll to position [116, 0]
click at [468, 521] on p "R [DATE]" at bounding box center [477, 531] width 58 height 21
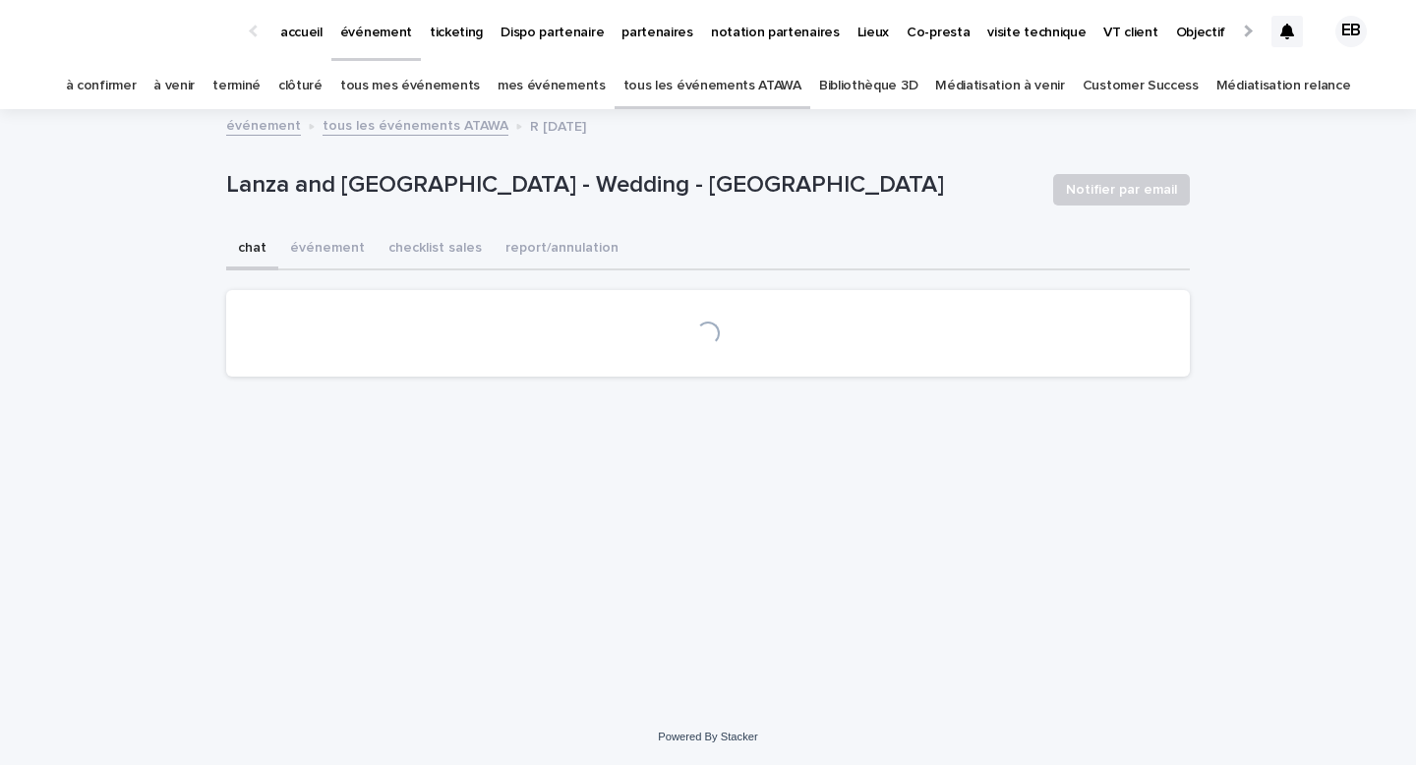
click at [335, 240] on button "événement" at bounding box center [327, 249] width 98 height 41
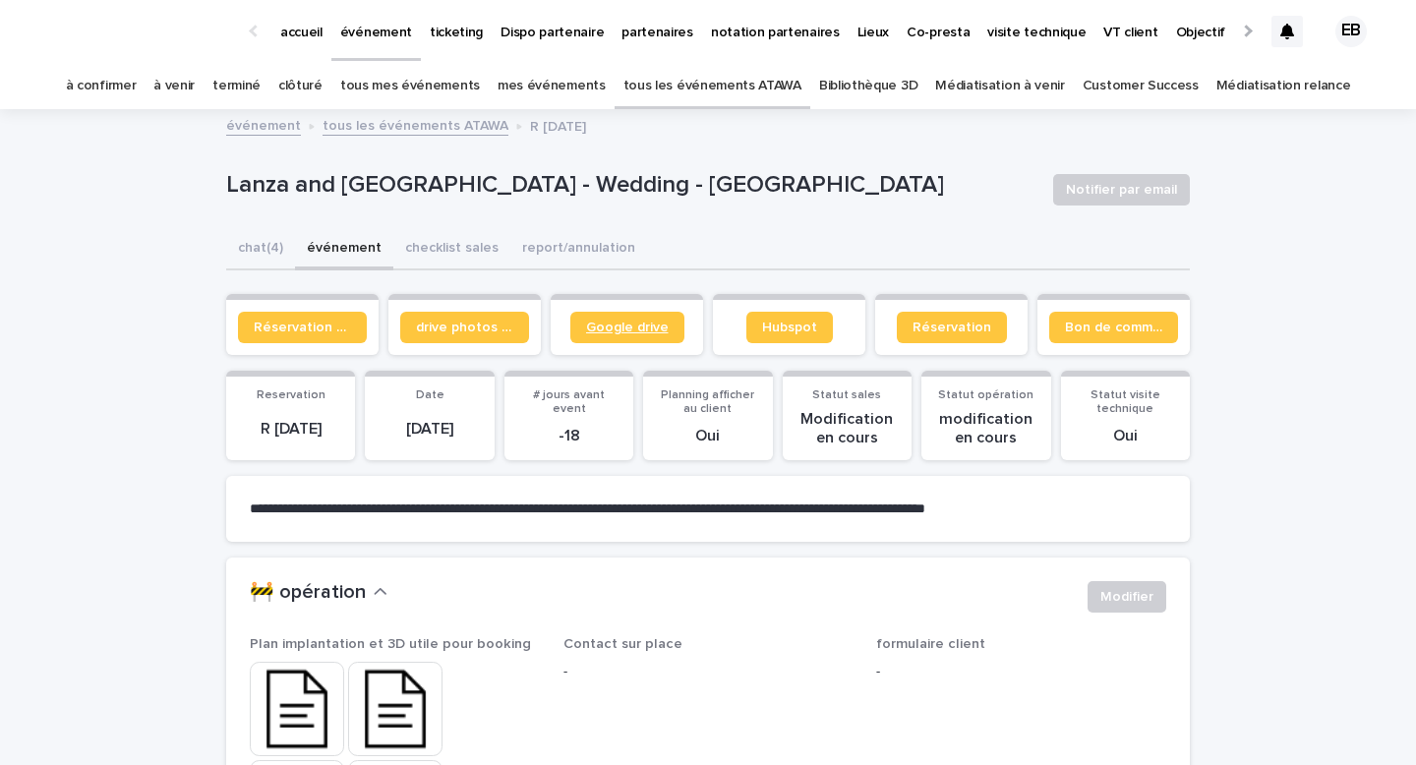
click at [665, 330] on span "Google drive" at bounding box center [627, 328] width 83 height 14
